Goal: Task Accomplishment & Management: Complete application form

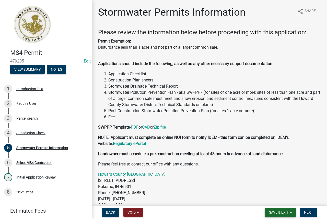
click at [291, 212] on button "Save & Exit" at bounding box center [280, 211] width 31 height 9
click at [273, 199] on button "Save & Exit" at bounding box center [275, 199] width 41 height 12
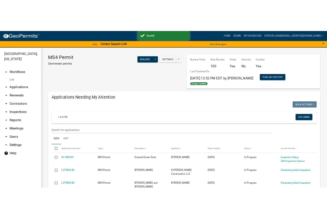
scroll to position [26, 0]
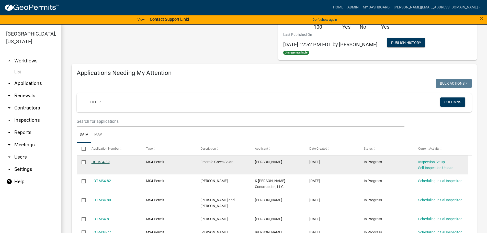
click at [106, 163] on link "HC-MS4-89" at bounding box center [101, 162] width 18 height 4
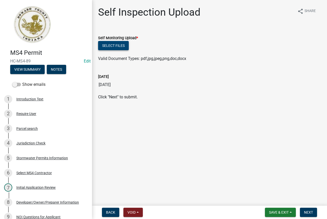
click at [115, 46] on button "Select files" at bounding box center [113, 45] width 31 height 9
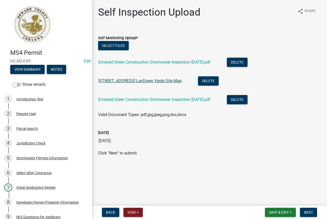
click at [169, 80] on link "1004 Emerald Green Temp LayDown Yards Site Map" at bounding box center [139, 80] width 83 height 5
click at [191, 135] on div "[DATE]" at bounding box center [209, 132] width 223 height 6
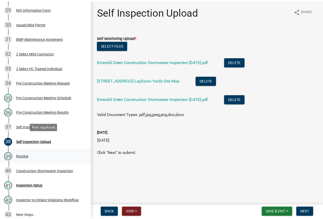
scroll to position [511, 0]
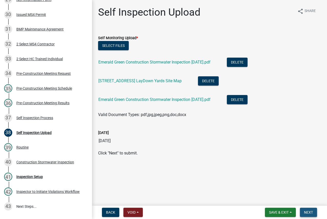
click at [309, 210] on span "Next" at bounding box center [308, 212] width 9 height 4
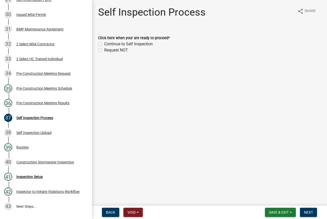
click at [135, 43] on label "Continue to Self Inspection" at bounding box center [128, 44] width 49 height 6
click at [108, 43] on input "Continue to Self Inspection" at bounding box center [105, 42] width 3 height 3
radio input "true"
click at [291, 210] on button "Save & Exit" at bounding box center [280, 211] width 31 height 9
click at [277, 200] on button "Save & Exit" at bounding box center [275, 199] width 41 height 12
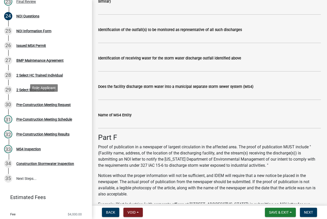
scroll to position [409, 0]
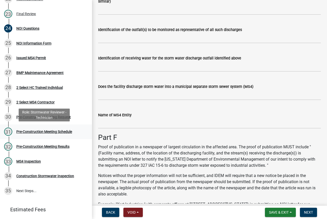
click at [66, 131] on div "Pre-Construction Meeting Schedule" at bounding box center [44, 132] width 56 height 4
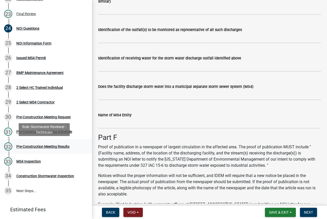
click at [74, 149] on div "32 Pre-Construction Meeting Results" at bounding box center [44, 146] width 80 height 8
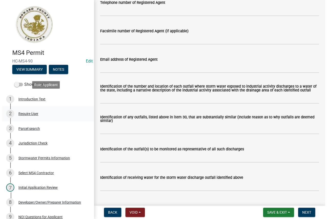
scroll to position [1439, 0]
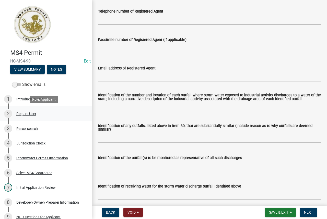
click at [49, 114] on div "2 Require User" at bounding box center [44, 113] width 80 height 8
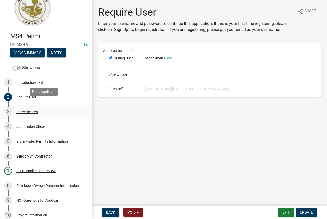
scroll to position [26, 0]
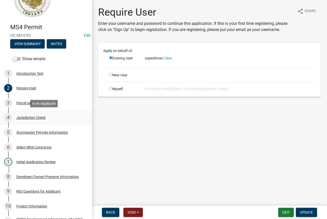
click at [45, 119] on div "Jurisdiction Check" at bounding box center [30, 118] width 29 height 4
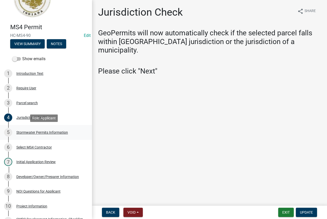
click at [50, 133] on div "Stormwater Permits Information" at bounding box center [42, 132] width 52 height 4
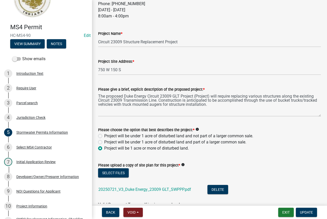
scroll to position [228, 0]
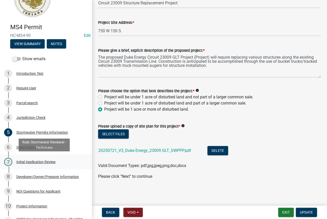
click at [54, 159] on div "7 Initial Application Review" at bounding box center [44, 162] width 80 height 8
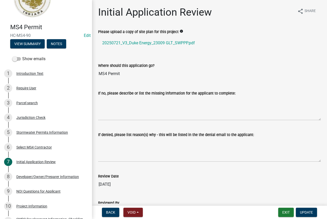
scroll to position [62, 0]
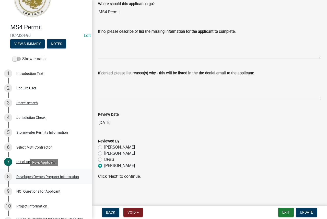
click at [50, 176] on div "Developer/Owner/Preparer Information" at bounding box center [47, 177] width 63 height 4
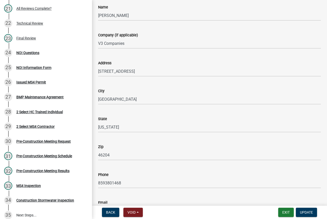
scroll to position [77, 0]
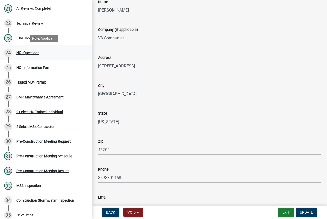
click at [55, 52] on div "24 NOI Questions" at bounding box center [44, 53] width 80 height 8
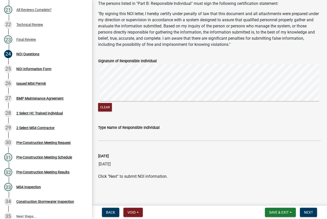
scroll to position [1958, 0]
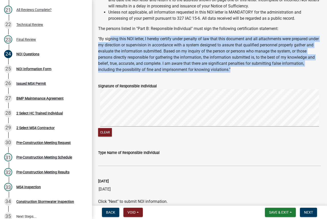
drag, startPoint x: 256, startPoint y: 71, endPoint x: 111, endPoint y: 41, distance: 147.6
click at [111, 41] on p ""By signing this NOI letter, I hereby certify under penalty of law that this do…" at bounding box center [209, 54] width 223 height 37
click at [264, 72] on p ""By signing this NOI letter, I hereby certify under penalty of law that this do…" at bounding box center [209, 54] width 223 height 37
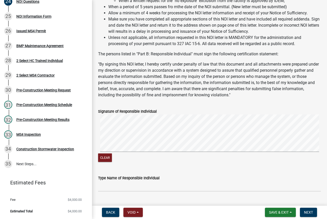
scroll to position [1932, 0]
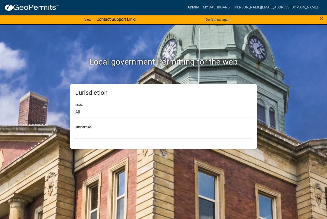
click at [201, 7] on link "Admin" at bounding box center [193, 8] width 15 height 10
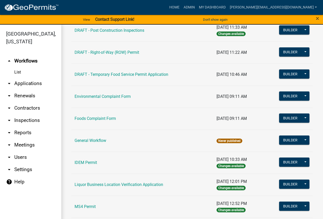
scroll to position [384, 0]
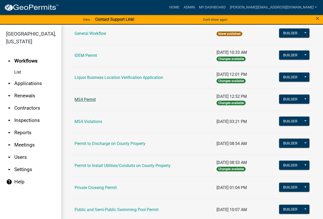
click at [89, 99] on link "MS4 Permit" at bounding box center [85, 99] width 21 height 5
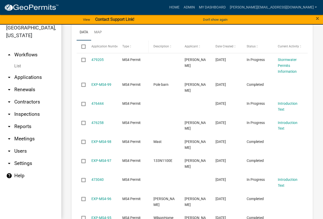
scroll to position [495, 0]
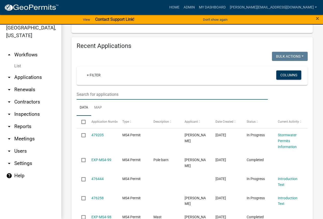
click at [114, 89] on input "text" at bounding box center [173, 94] width 192 height 10
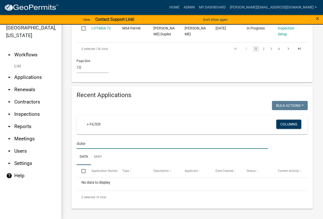
scroll to position [422, 0]
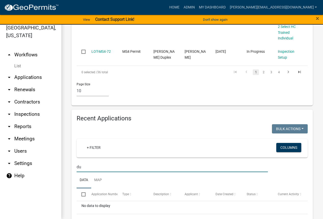
type input "d"
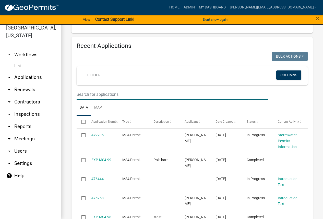
type input "2"
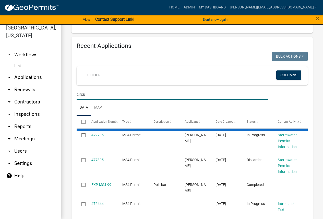
scroll to position [472, 0]
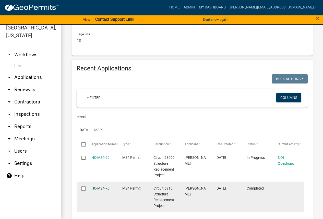
type input "circui"
click at [102, 186] on link "HC-MS4-70" at bounding box center [101, 188] width 18 height 4
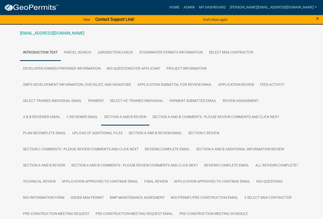
scroll to position [179, 0]
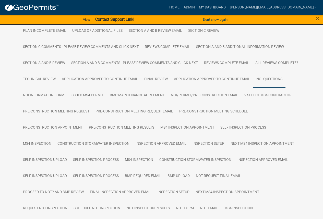
click at [268, 78] on link "NOI Questions" at bounding box center [270, 79] width 32 height 16
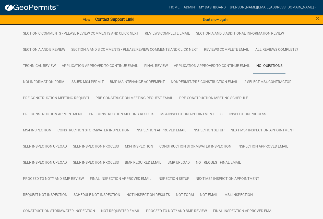
scroll to position [205, 0]
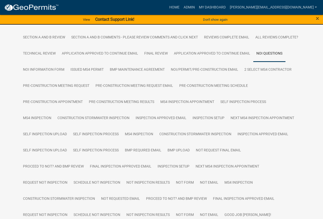
click at [266, 54] on link "NOI Questions" at bounding box center [270, 54] width 32 height 16
click at [57, 69] on link "NOI Information Form" at bounding box center [44, 70] width 48 height 16
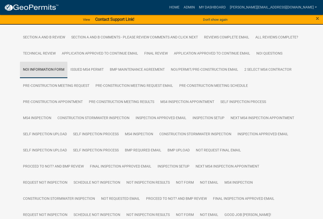
click at [57, 69] on link "NOI Information Form" at bounding box center [44, 70] width 48 height 16
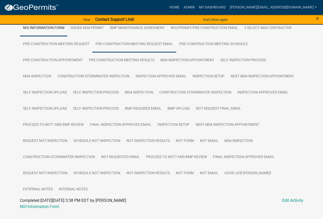
scroll to position [259, 0]
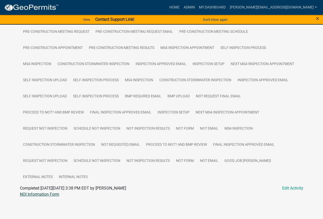
click at [53, 194] on link "NOI Information Form" at bounding box center [39, 194] width 39 height 5
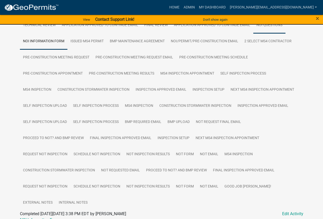
click at [266, 27] on link "NOI Questions" at bounding box center [270, 25] width 32 height 16
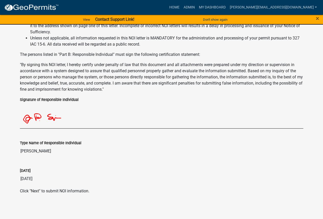
scroll to position [2296, 0]
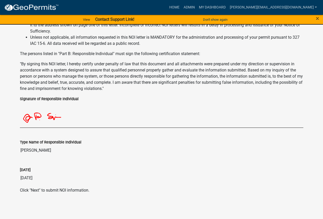
drag, startPoint x: 58, startPoint y: 151, endPoint x: 42, endPoint y: 155, distance: 16.4
click at [42, 155] on input "Olivia Speckman" at bounding box center [162, 150] width 284 height 10
click at [81, 163] on div "Today 12/10/2024" at bounding box center [162, 171] width 284 height 24
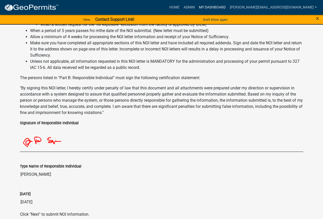
scroll to position [2245, 0]
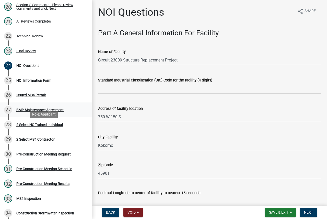
scroll to position [384, 0]
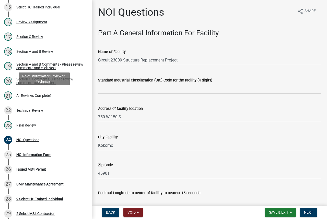
scroll to position [332, 0]
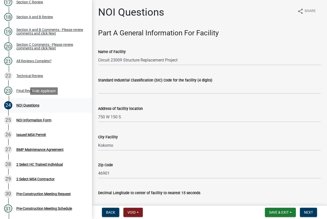
click at [70, 106] on div "24 NOI Questions" at bounding box center [44, 105] width 80 height 8
click at [48, 105] on div "24 NOI Questions" at bounding box center [44, 105] width 80 height 8
